Goal: Check status: Check status

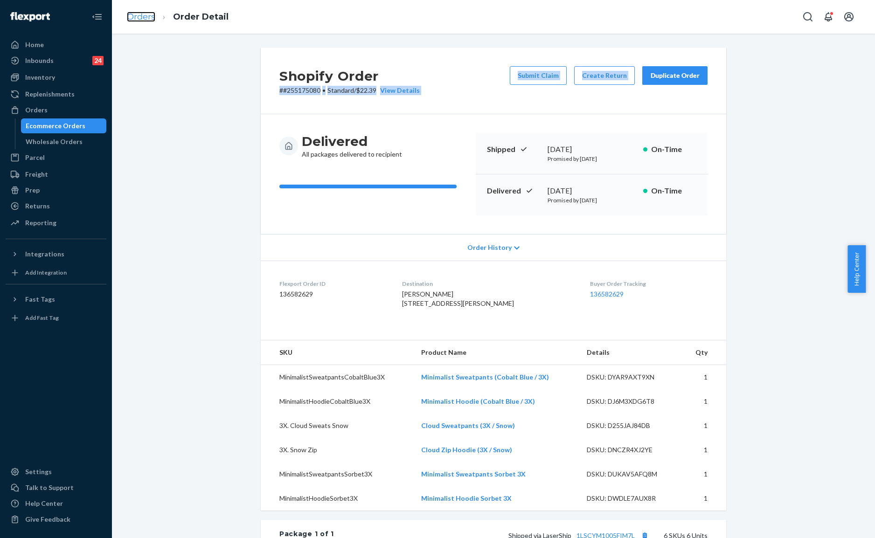
click at [144, 14] on link "Orders" at bounding box center [141, 17] width 28 height 10
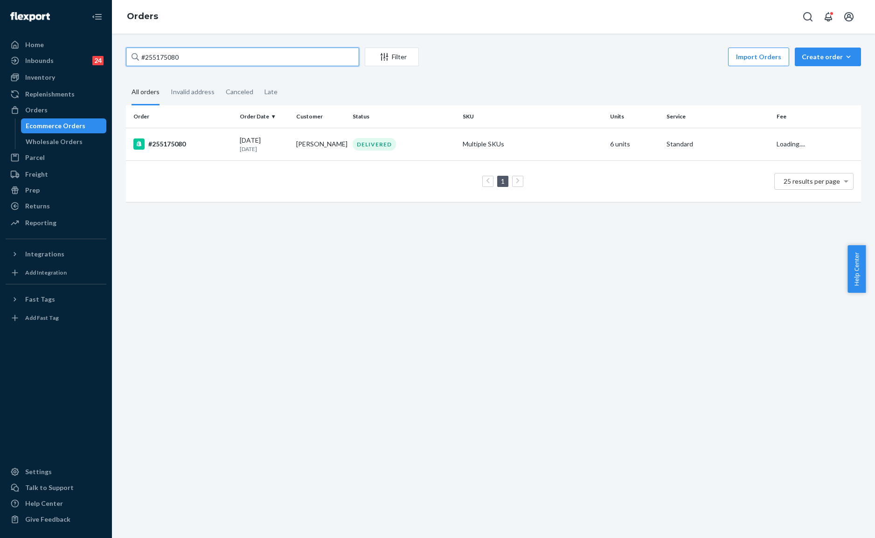
click at [258, 58] on input "#255175080" at bounding box center [242, 57] width 233 height 19
paste input "26083"
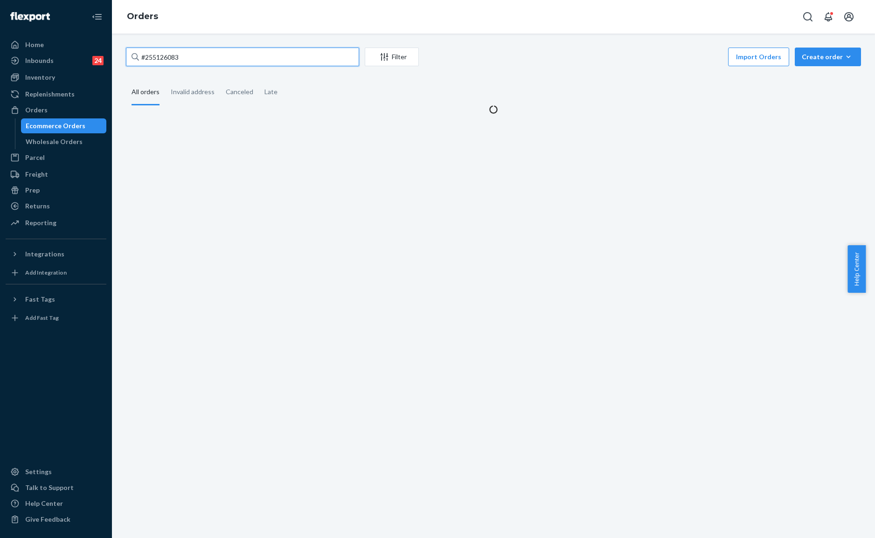
type input "#255126083"
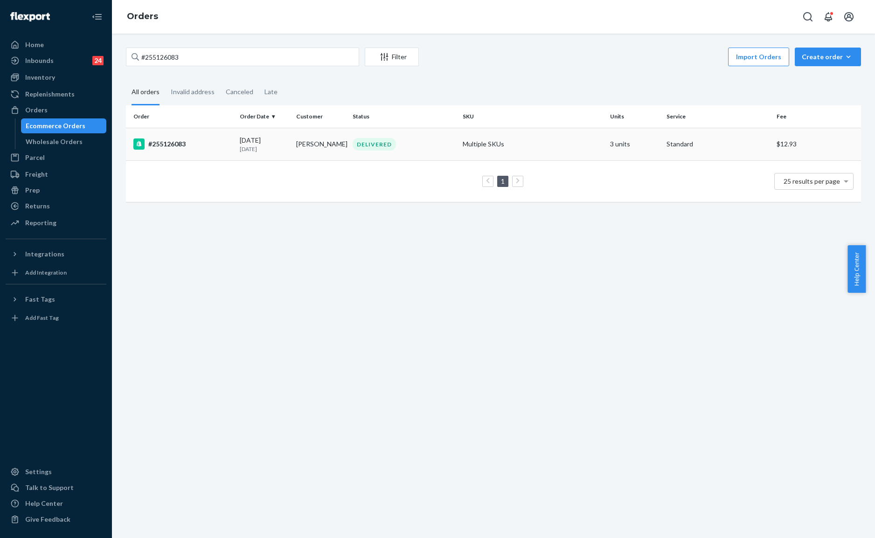
click at [314, 153] on td "[PERSON_NAME]" at bounding box center [321, 144] width 56 height 33
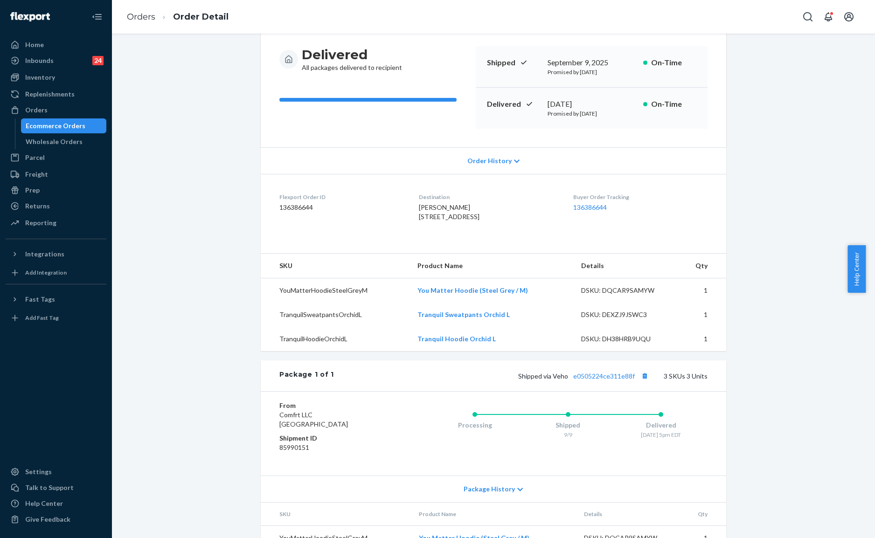
scroll to position [178, 0]
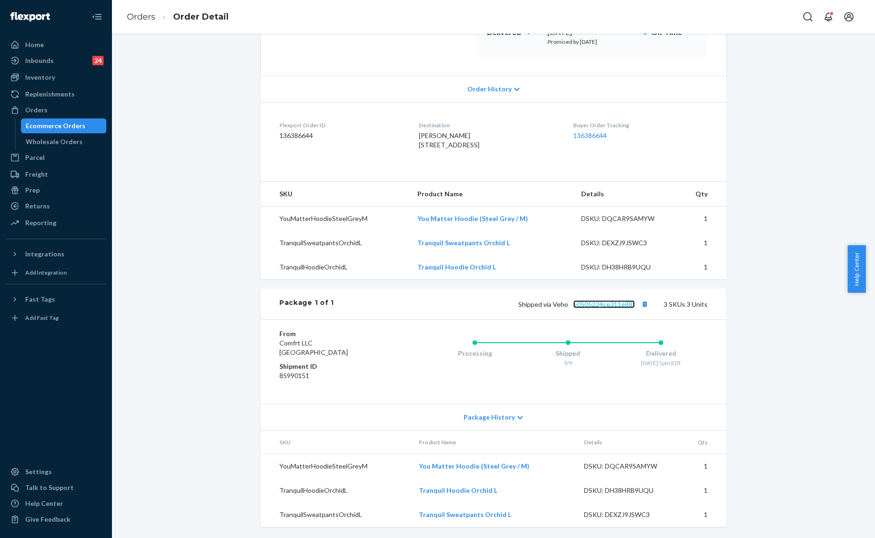
click at [598, 305] on link "e0505224ce311e88f" at bounding box center [604, 304] width 62 height 8
